Goal: Navigation & Orientation: Understand site structure

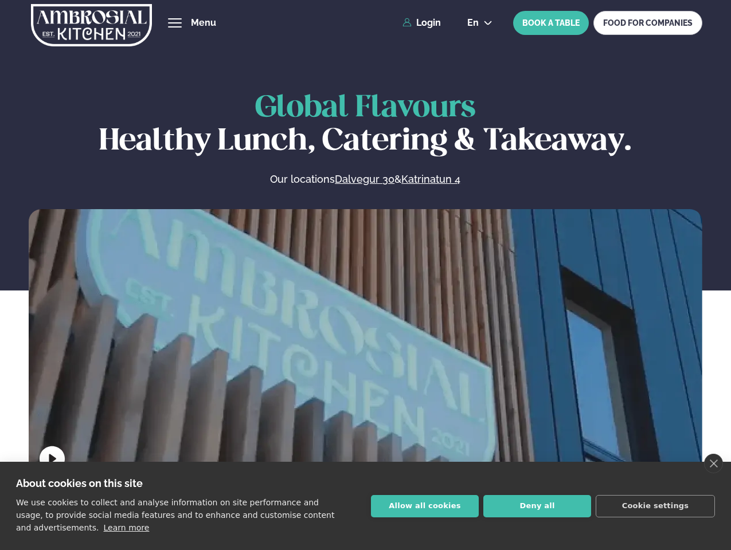
click at [713, 464] on link "close" at bounding box center [713, 463] width 19 height 19
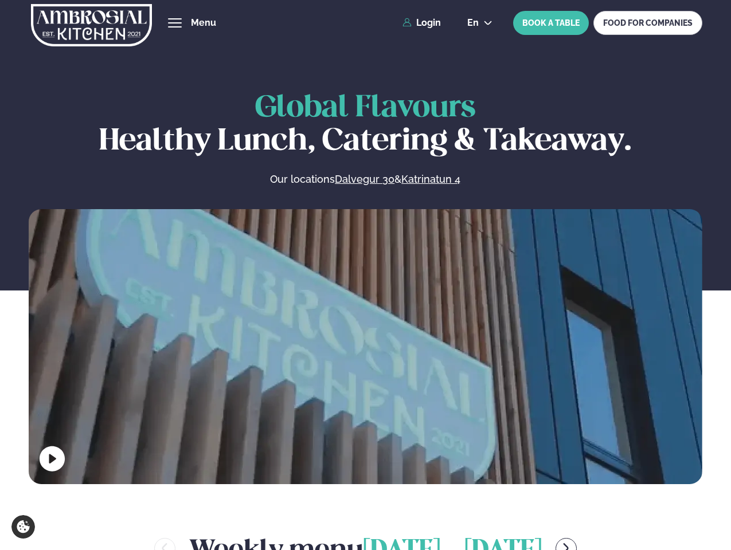
click at [175, 23] on span "hamburger" at bounding box center [175, 23] width 10 height 10
click at [479, 23] on span "en" at bounding box center [472, 22] width 11 height 9
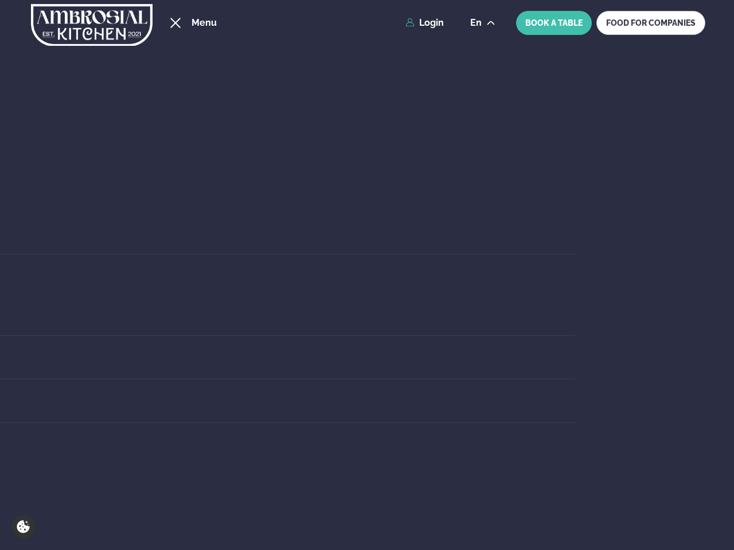
click at [365, 377] on div "About us" at bounding box center [219, 358] width 711 height 44
